Goal: Find contact information: Find contact information

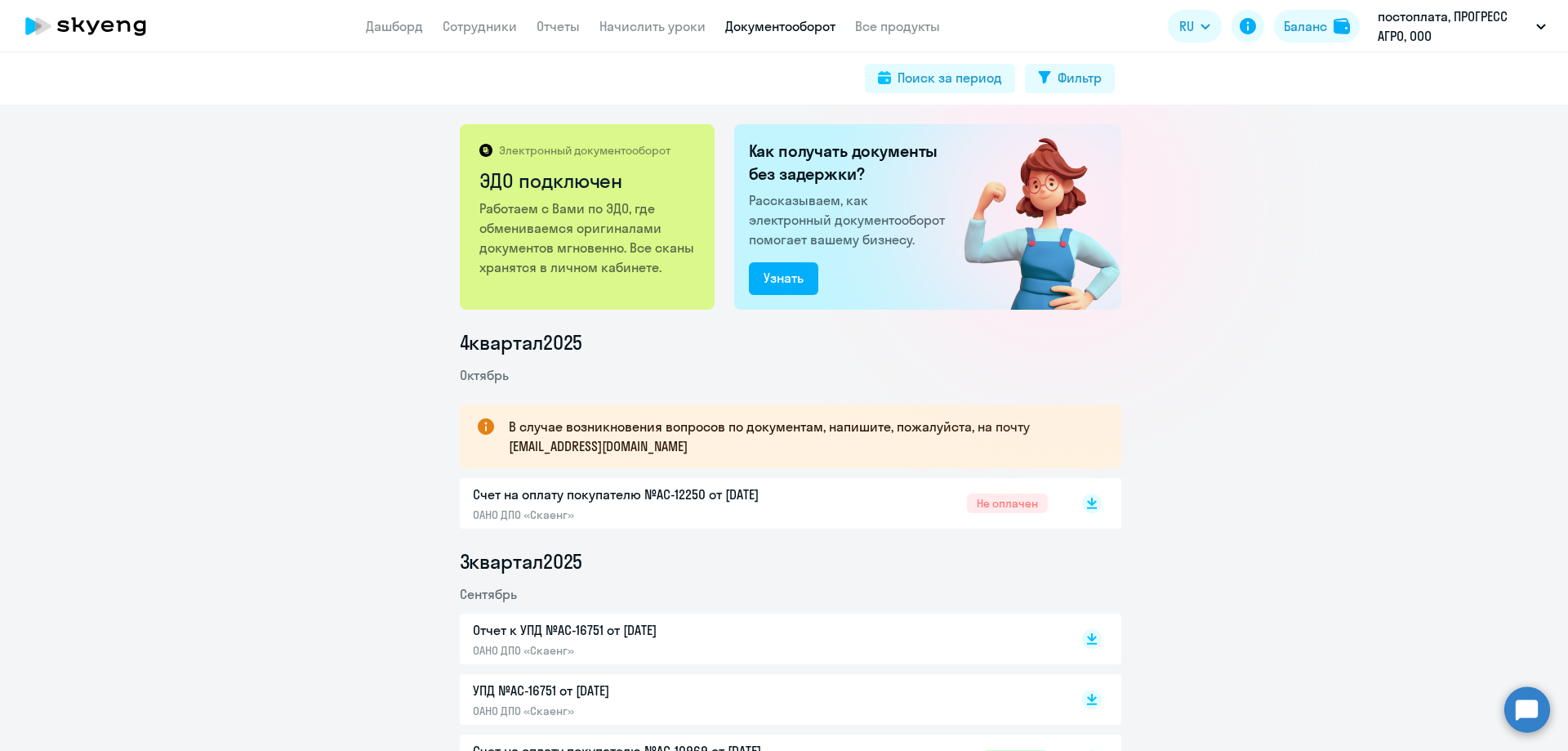
click at [656, 511] on p "ОАНО ДПО «Скаенг»" at bounding box center [645, 514] width 343 height 15
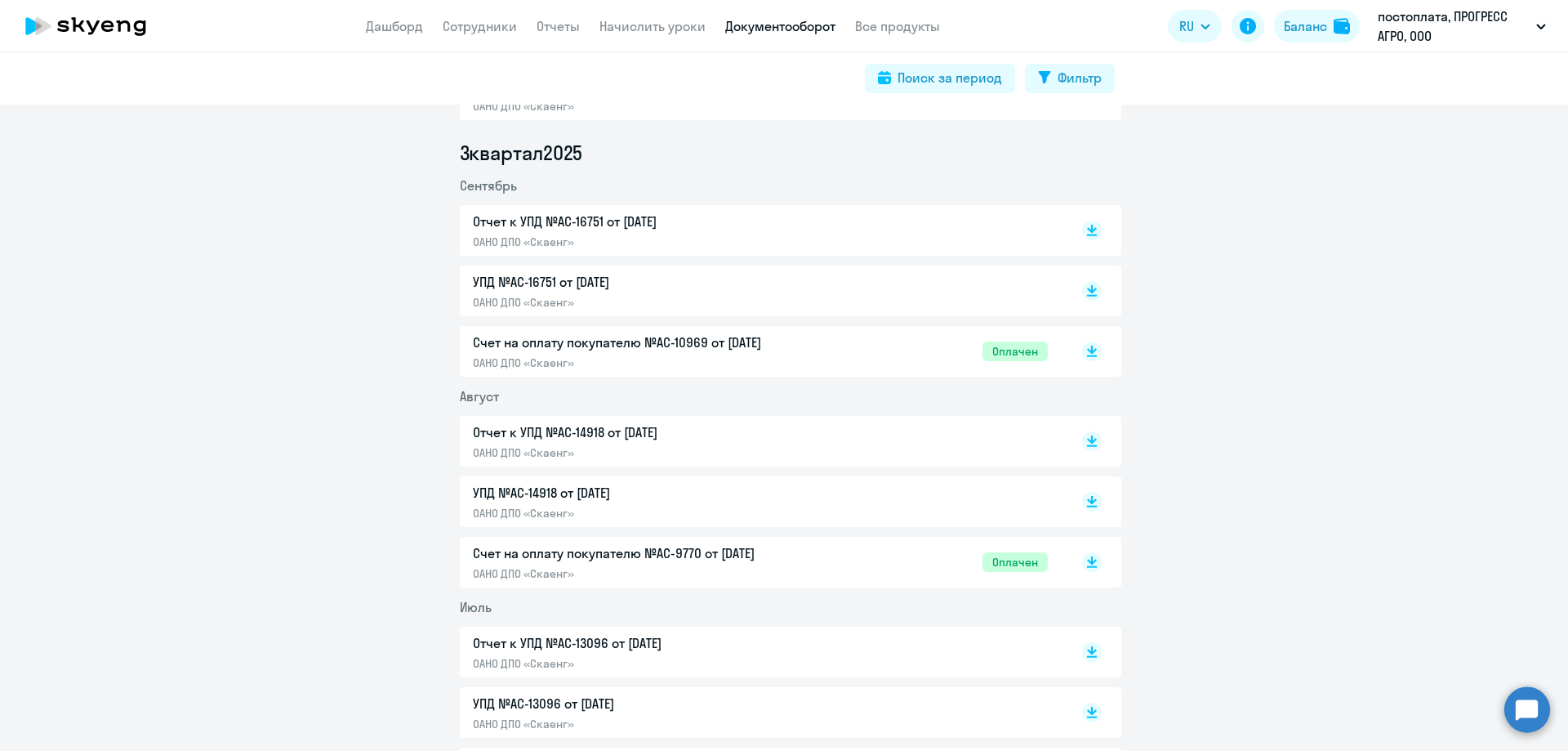
scroll to position [327, 0]
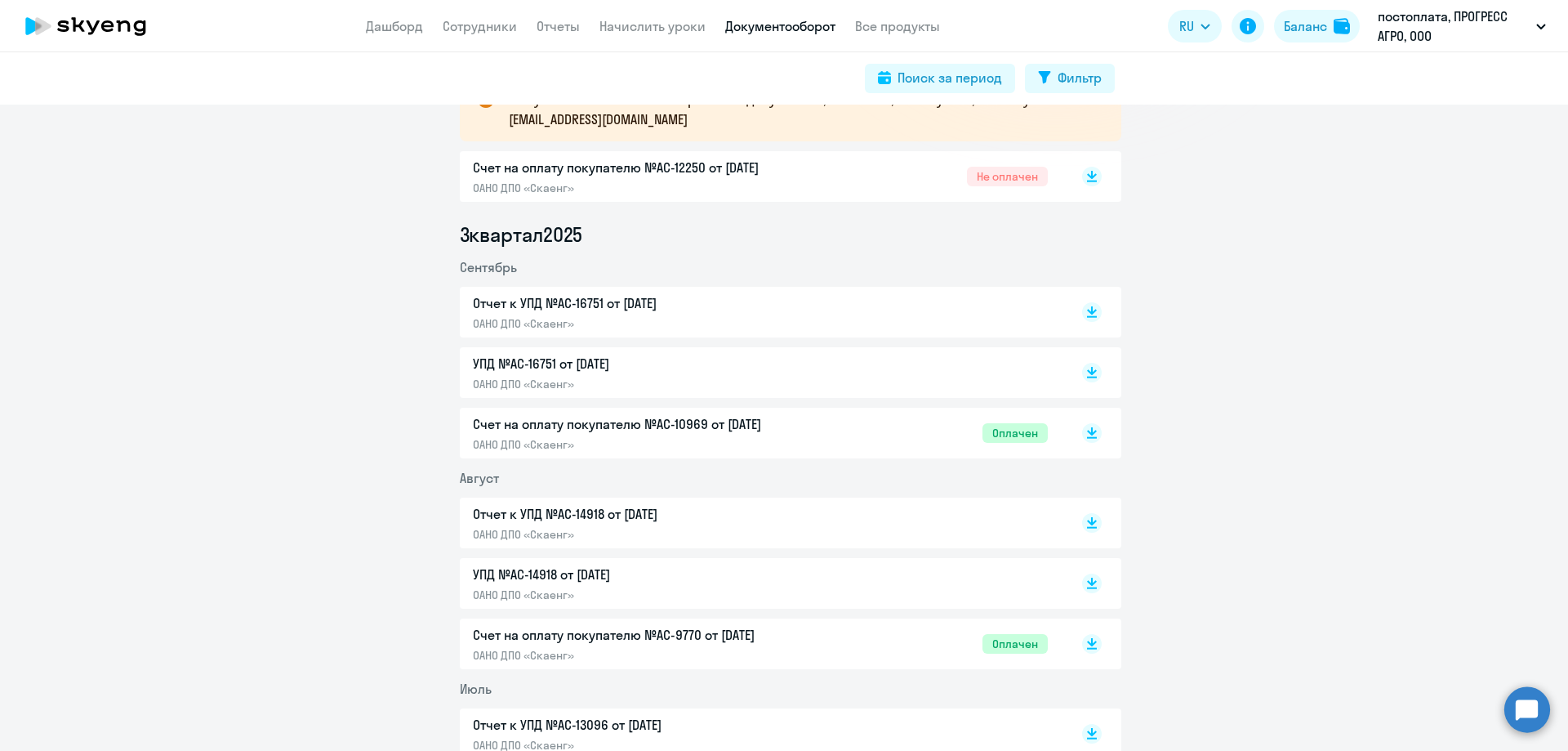
click at [616, 429] on p "Счет на оплату покупателю №AC-10969 от [DATE]" at bounding box center [645, 424] width 343 height 20
click at [669, 369] on p "УПД №AC-16751 от [DATE]" at bounding box center [645, 364] width 343 height 20
click at [622, 311] on p "Отчет к УПД №AC-16751 от [DATE]" at bounding box center [645, 303] width 343 height 20
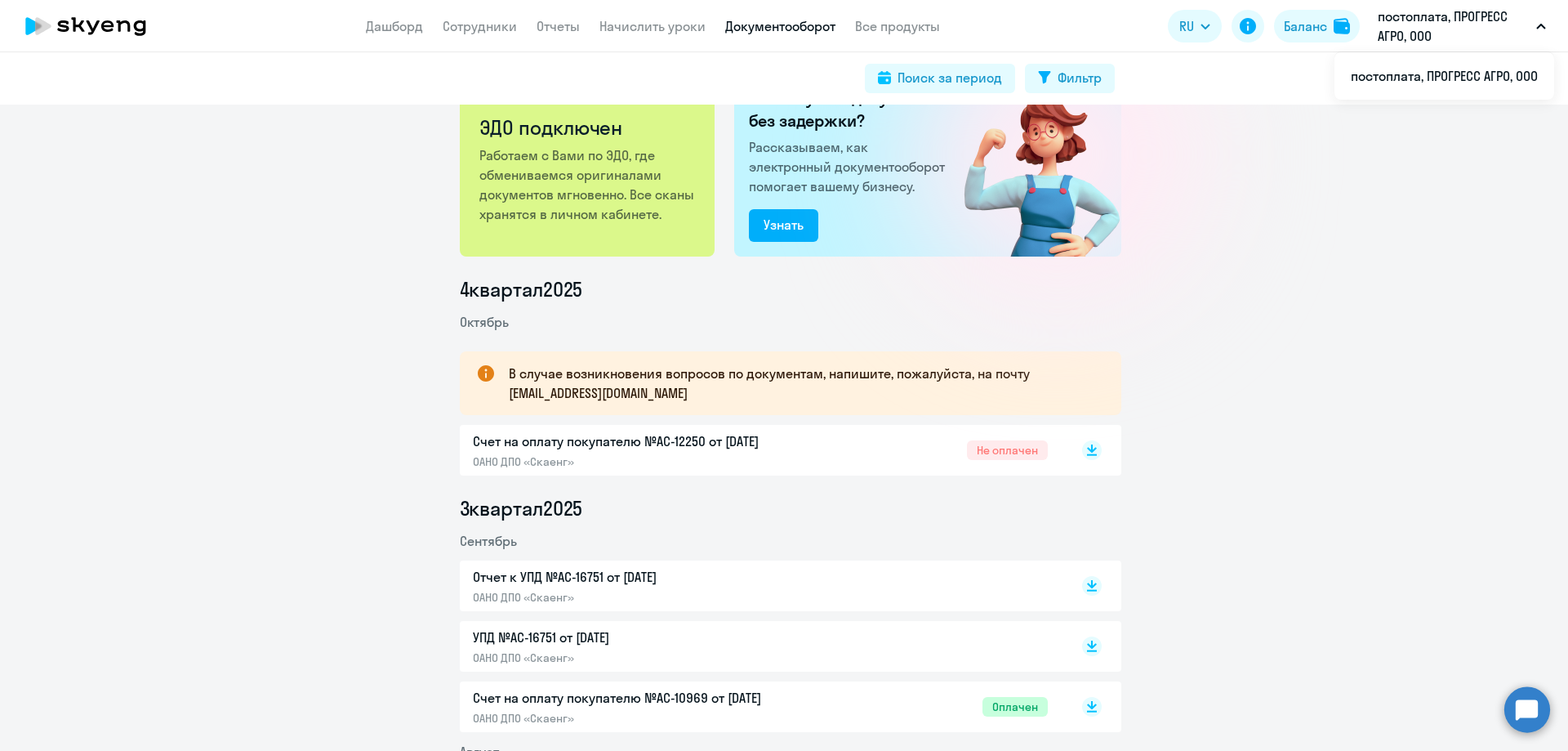
scroll to position [82, 0]
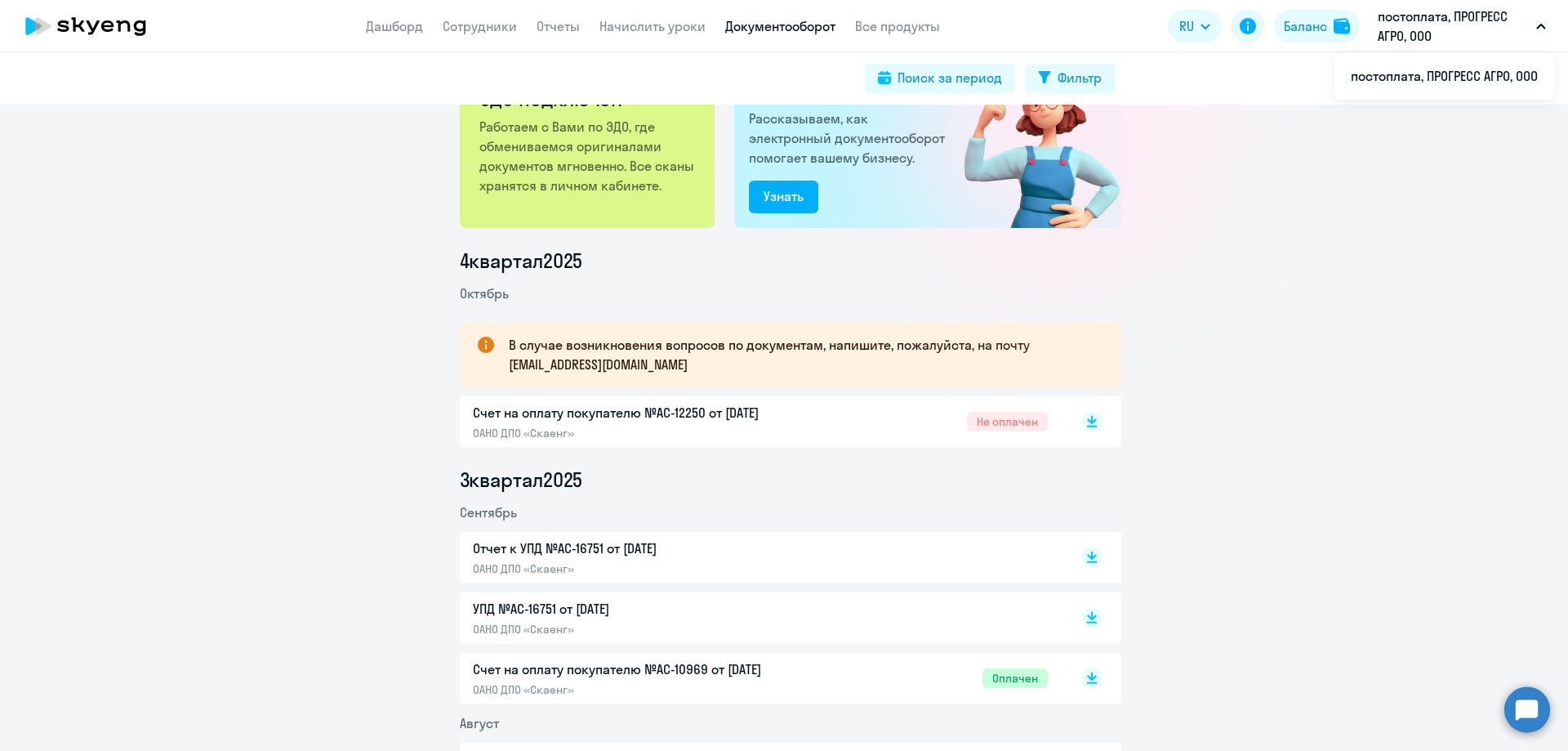
click at [587, 551] on p "Отчет к УПД №AC-16751 от [DATE]" at bounding box center [645, 548] width 343 height 20
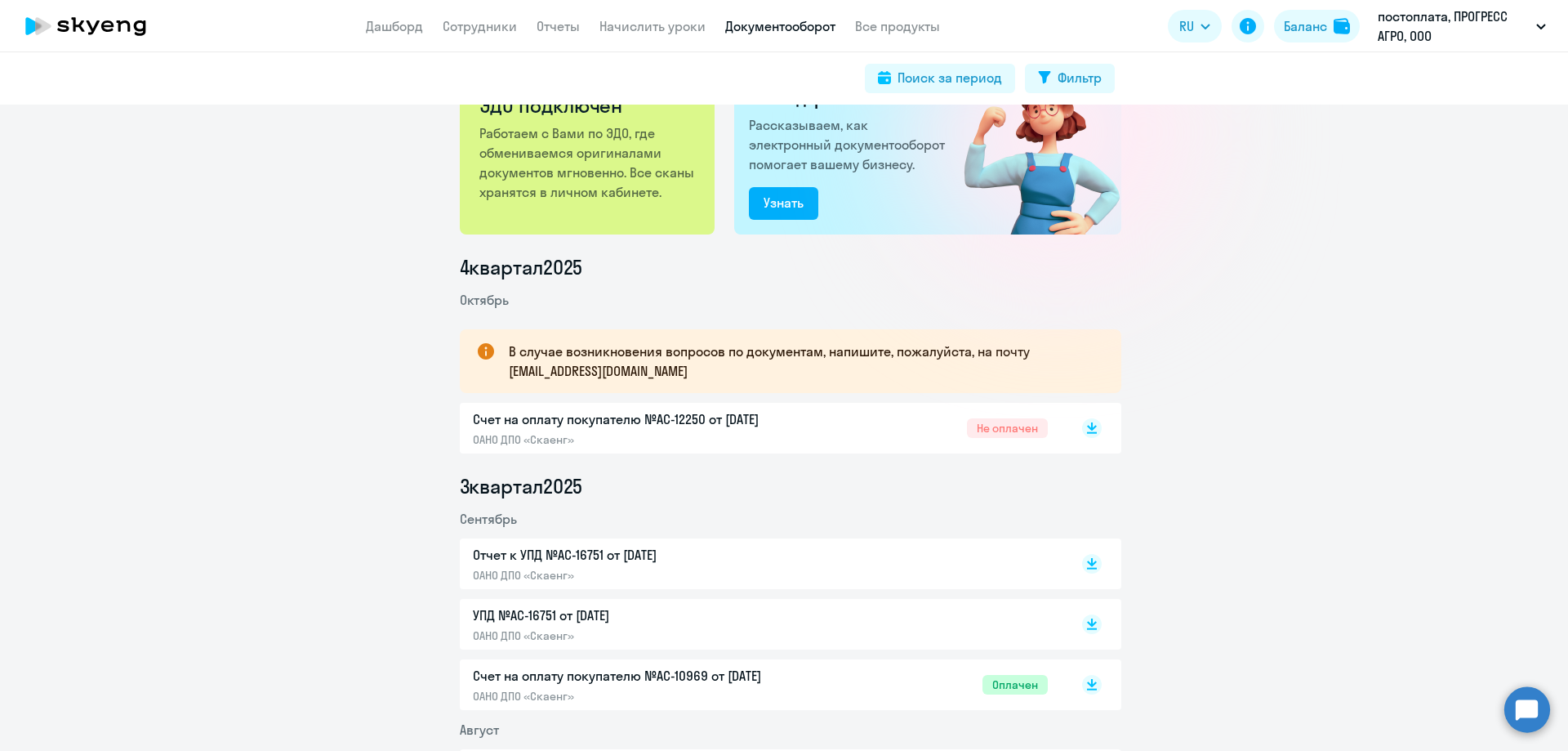
scroll to position [0, 0]
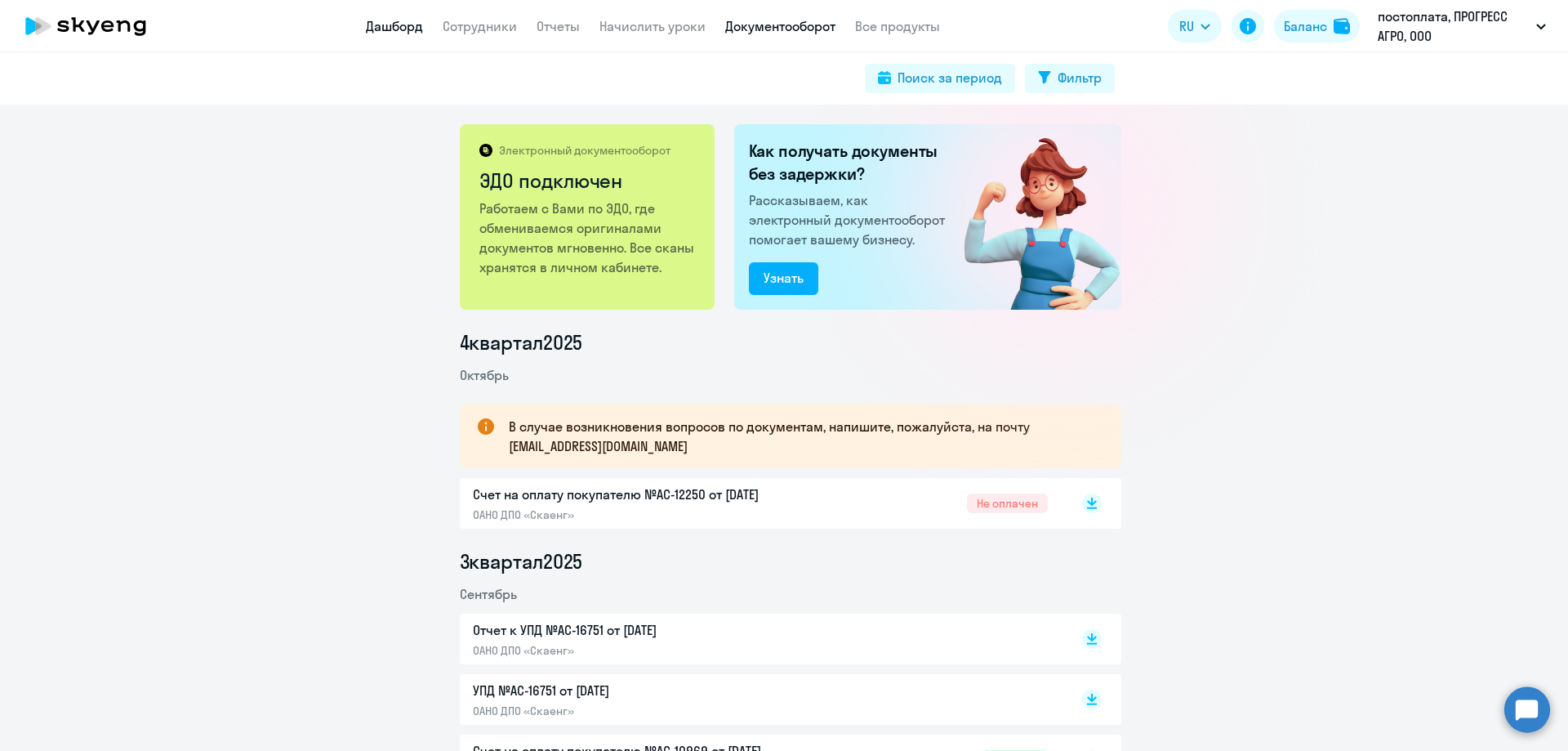
click at [398, 31] on link "Дашборд" at bounding box center [394, 25] width 58 height 17
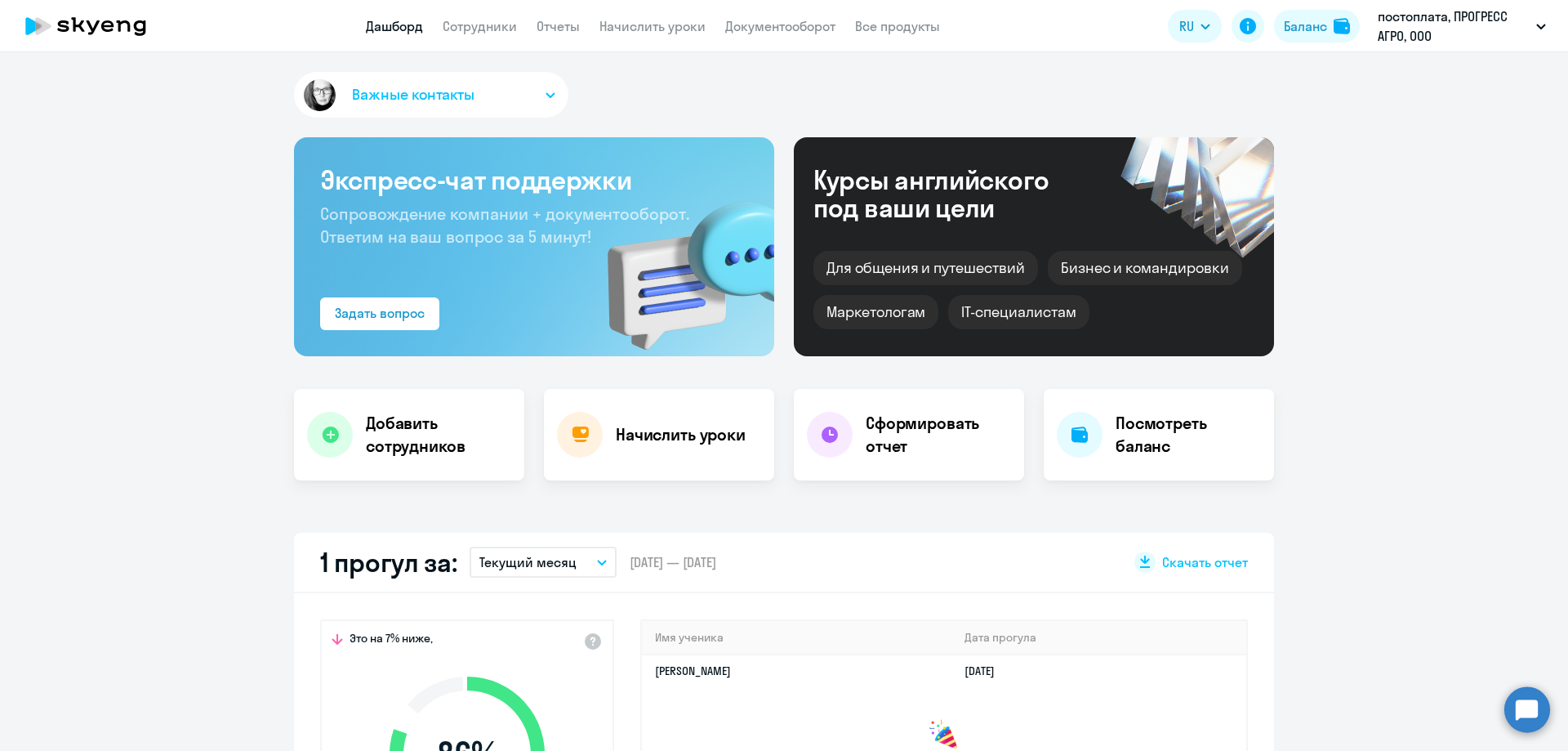
click at [409, 93] on span "Важные контакты" at bounding box center [413, 95] width 123 height 21
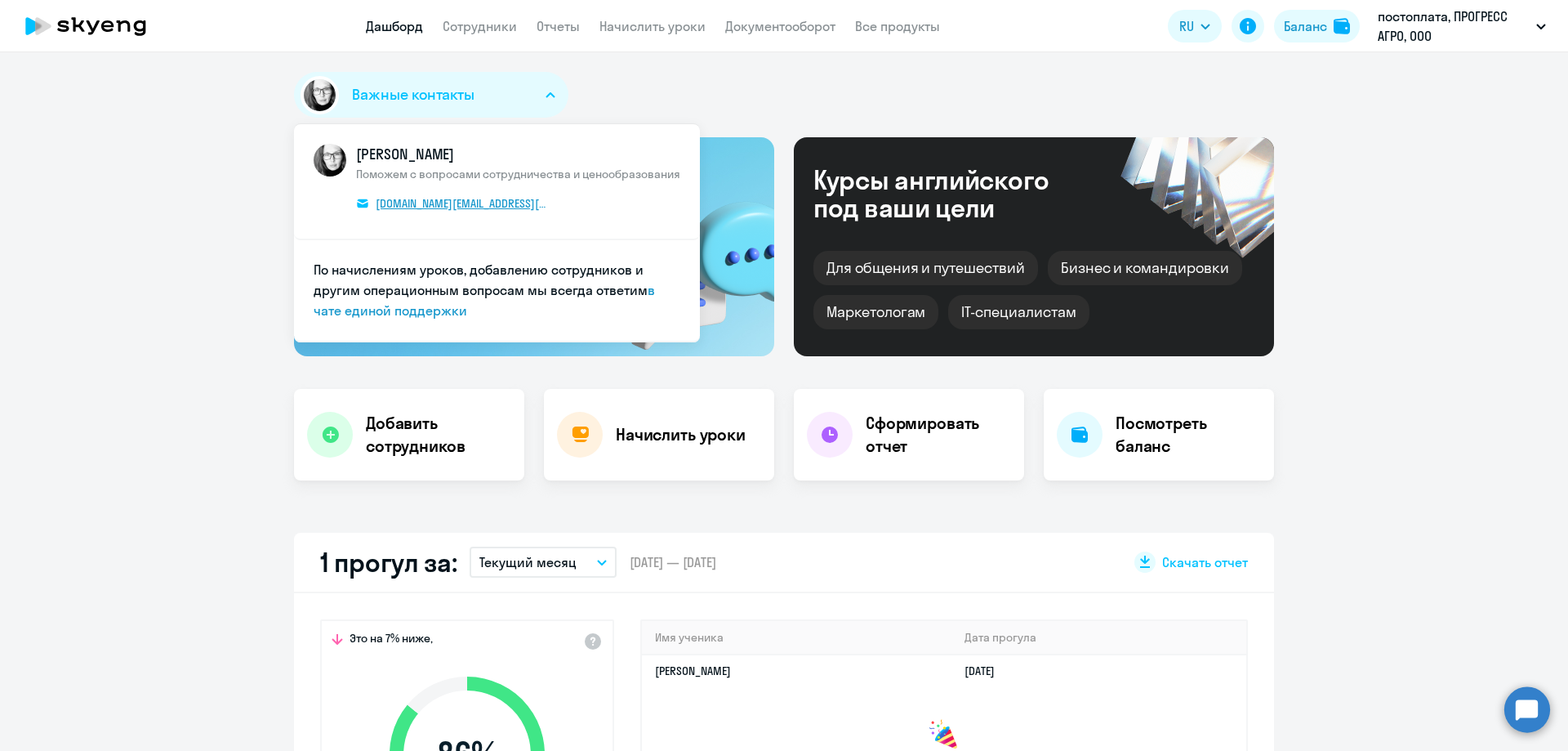
click at [400, 207] on span "[DOMAIN_NAME][EMAIL_ADDRESS][DOMAIN_NAME]" at bounding box center [461, 203] width 173 height 15
select select "30"
click at [679, 84] on div "Важные контакты КАМ_Юлианна [PERSON_NAME] с вопросами сотрудничества и ценообра…" at bounding box center [784, 99] width 980 height 53
